Goal: Information Seeking & Learning: Learn about a topic

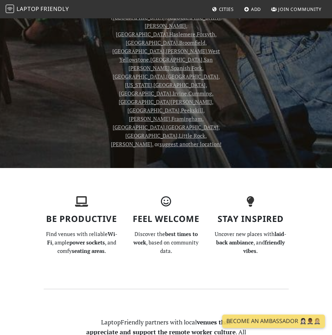
scroll to position [649, 0]
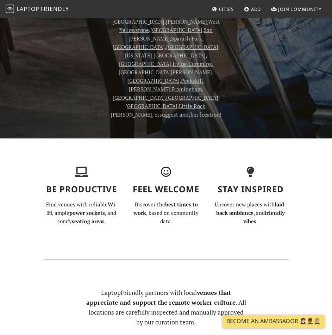
click at [223, 8] on span "Cities" at bounding box center [226, 9] width 15 height 6
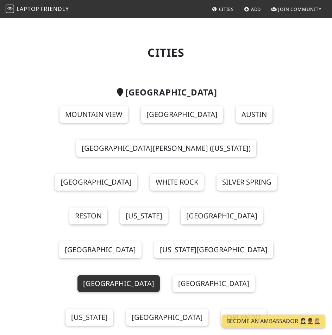
click at [160, 275] on link "[GEOGRAPHIC_DATA]" at bounding box center [118, 283] width 82 height 17
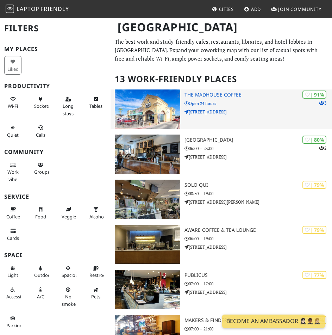
click at [243, 94] on h3 "The MadHouse Coffee" at bounding box center [257, 95] width 147 height 6
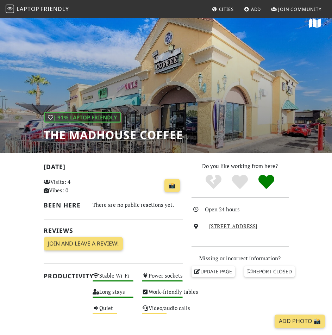
scroll to position [9, 0]
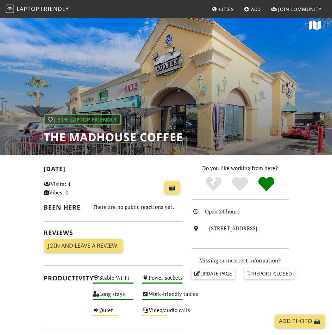
drag, startPoint x: 312, startPoint y: 125, endPoint x: 313, endPoint y: 104, distance: 21.2
click at [313, 104] on div "| 91% Laptop Friendly The MadHouse Coffee" at bounding box center [166, 82] width 332 height 146
click at [218, 228] on link "8470 W Desert Inn Rd, 89117, Las Vegas" at bounding box center [233, 227] width 48 height 7
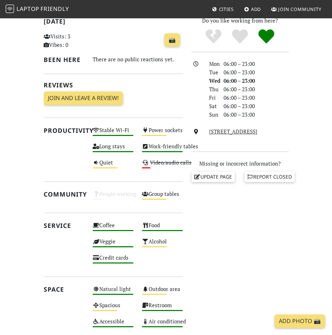
scroll to position [194, 0]
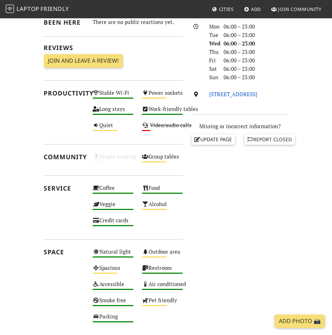
click at [219, 93] on link "3130 E Sunset Rd, 89120, Las Vegas" at bounding box center [233, 93] width 48 height 7
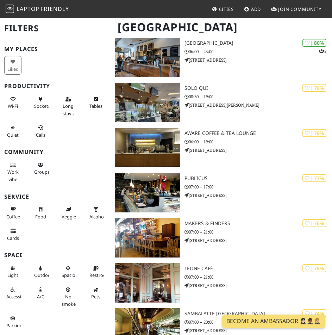
scroll to position [113, 0]
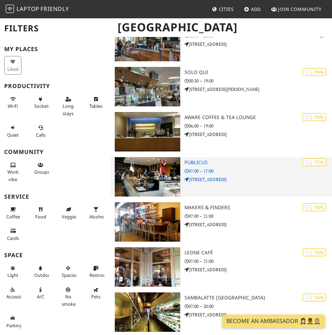
click at [330, 178] on p "[STREET_ADDRESS]" at bounding box center [257, 179] width 147 height 7
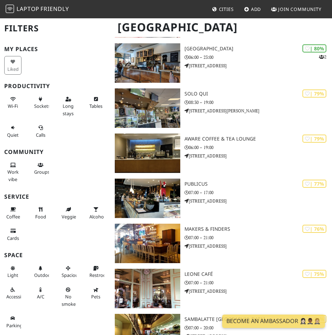
scroll to position [0, 0]
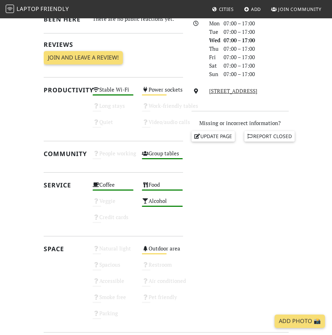
scroll to position [202, 0]
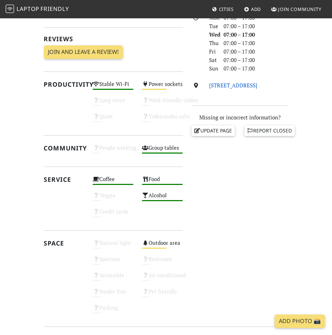
click at [235, 86] on link "[STREET_ADDRESS]" at bounding box center [233, 85] width 48 height 7
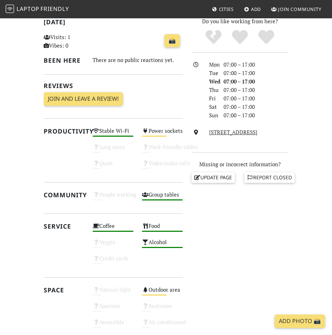
scroll to position [143, 0]
